Goal: Information Seeking & Learning: Learn about a topic

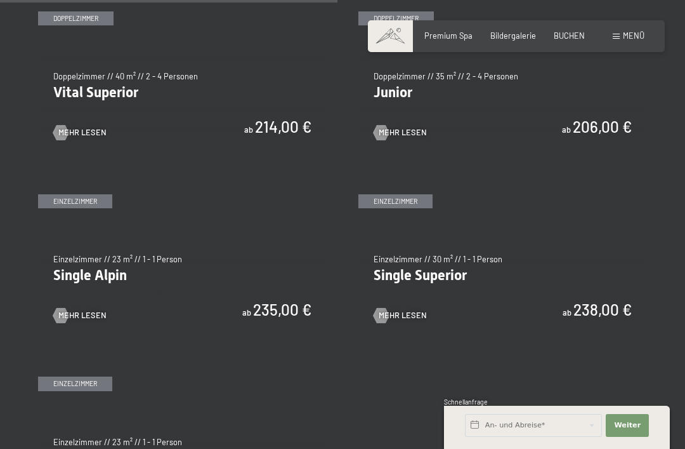
scroll to position [1417, 0]
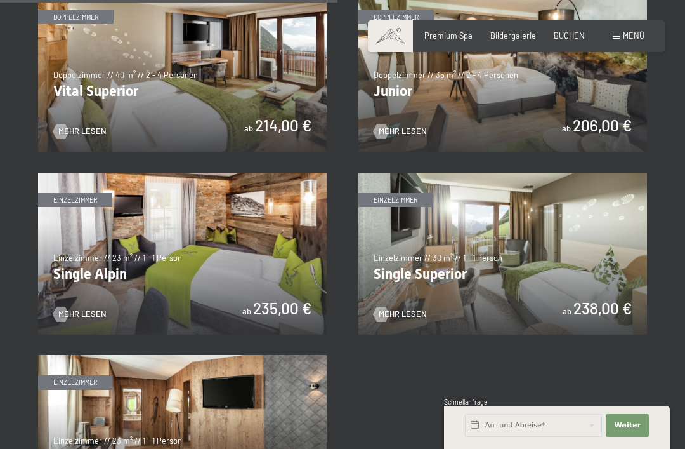
click at [421, 99] on img at bounding box center [502, 71] width 289 height 162
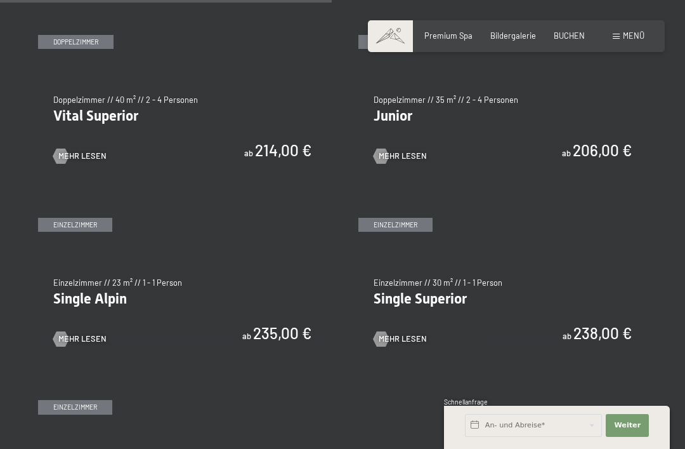
scroll to position [1393, 0]
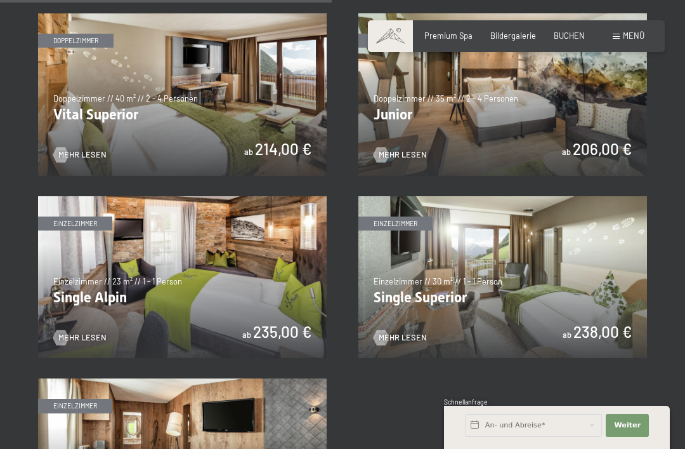
click at [88, 110] on img at bounding box center [182, 94] width 289 height 162
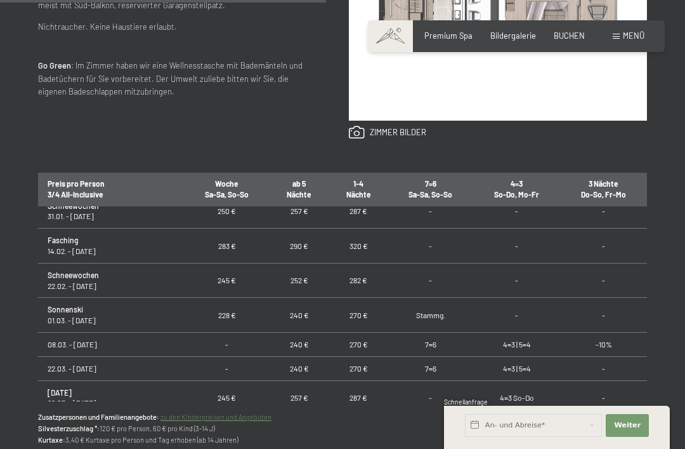
scroll to position [558, 0]
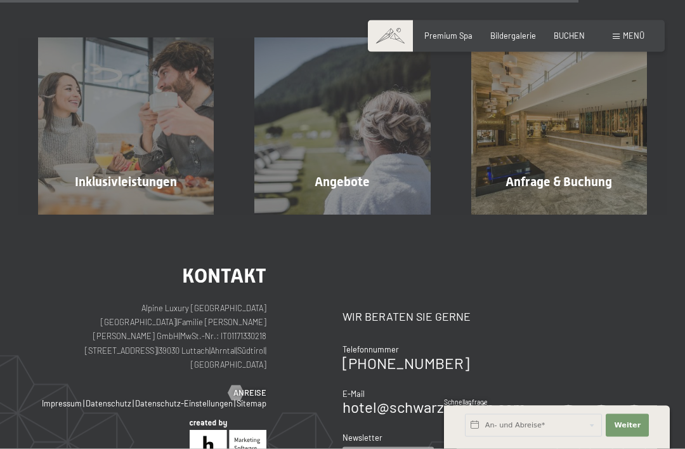
click at [108, 179] on div "Inklusivleistungen Mehr erfahren" at bounding box center [126, 126] width 216 height 176
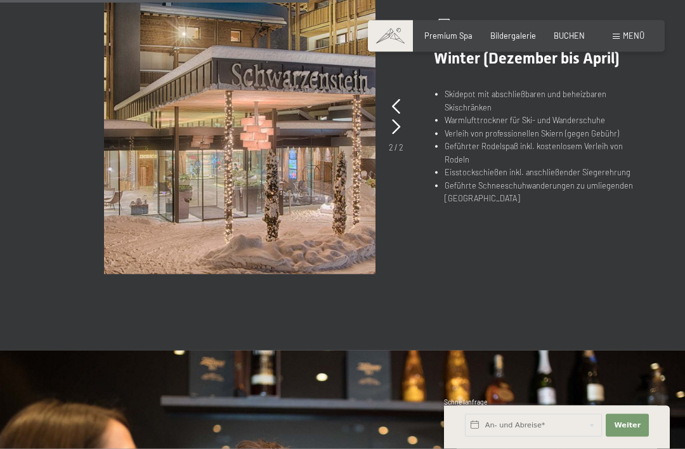
scroll to position [839, 0]
